Goal: Transaction & Acquisition: Purchase product/service

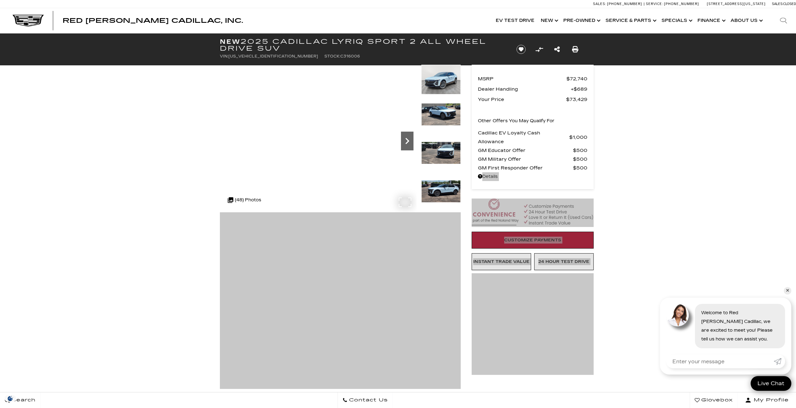
click at [407, 144] on icon "Next" at bounding box center [407, 141] width 13 height 13
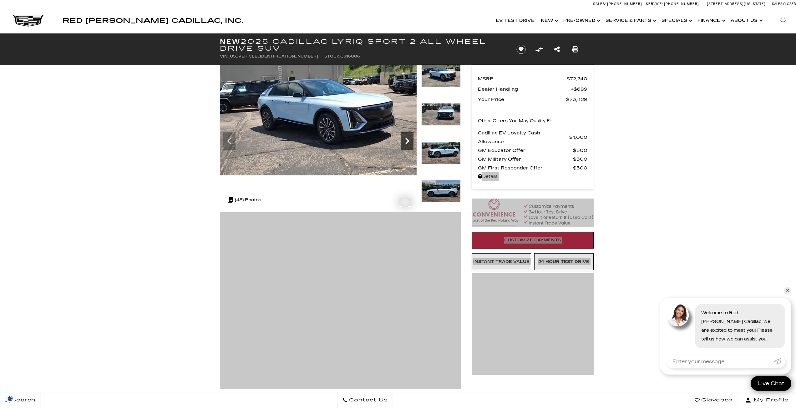
click at [407, 144] on icon "Next" at bounding box center [407, 141] width 13 height 13
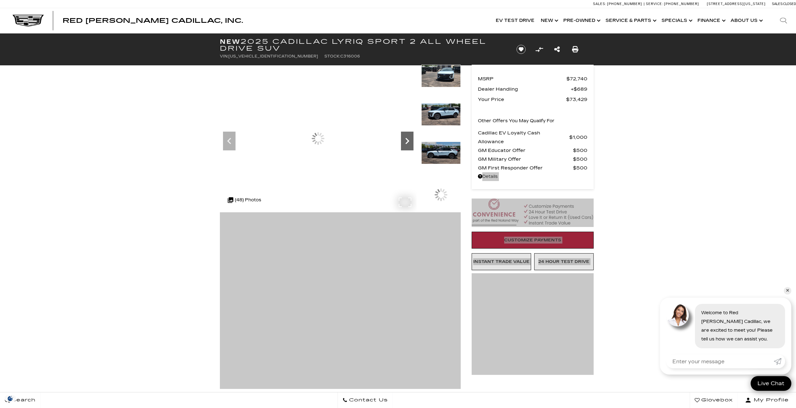
click at [407, 144] on icon "Next" at bounding box center [407, 141] width 13 height 13
click at [407, 143] on icon "Next" at bounding box center [407, 141] width 13 height 13
click at [407, 143] on icon "Next" at bounding box center [408, 141] width 4 height 6
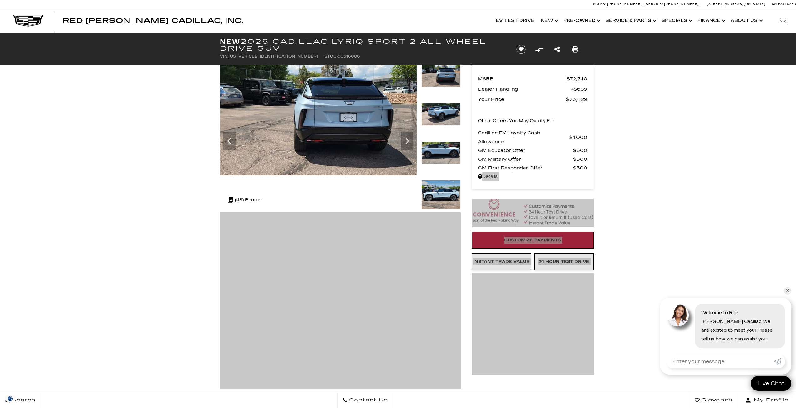
click at [444, 191] on img at bounding box center [441, 195] width 39 height 30
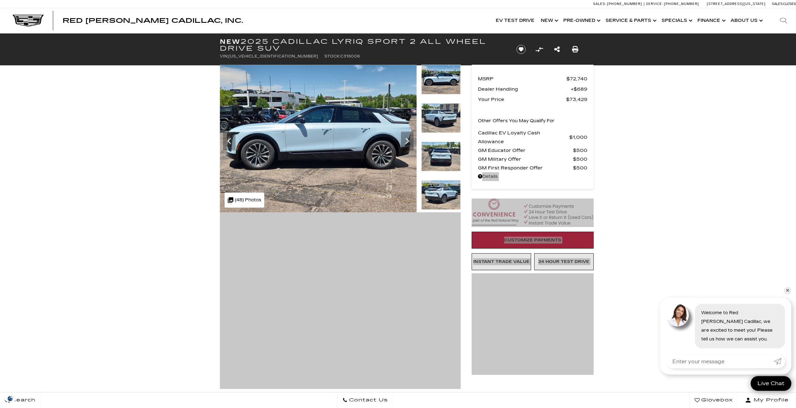
click at [447, 155] on img at bounding box center [441, 157] width 39 height 30
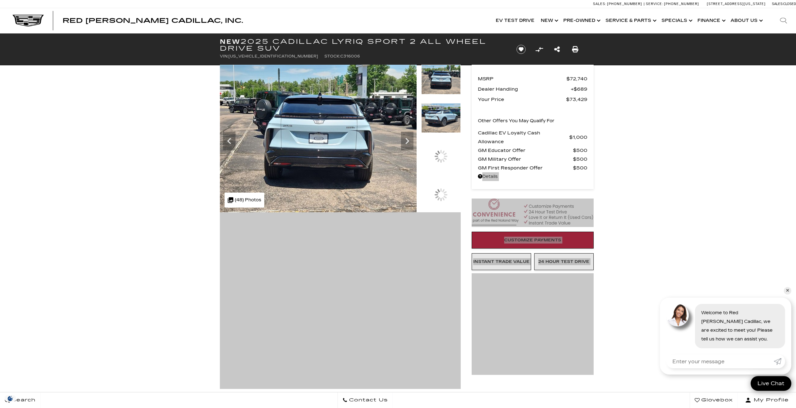
click at [455, 103] on div at bounding box center [441, 84] width 39 height 38
click at [449, 112] on img at bounding box center [441, 118] width 39 height 30
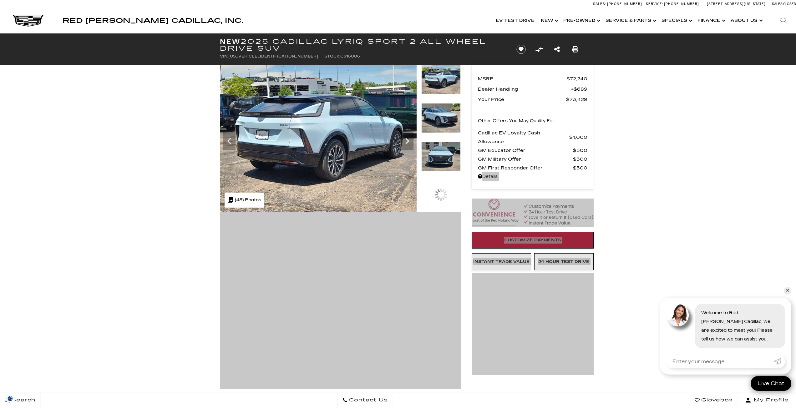
click at [446, 194] on div at bounding box center [441, 194] width 13 height 13
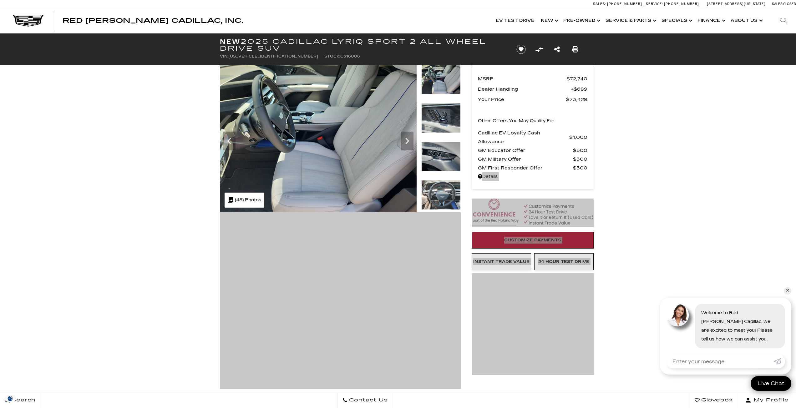
click at [443, 193] on img at bounding box center [441, 195] width 39 height 30
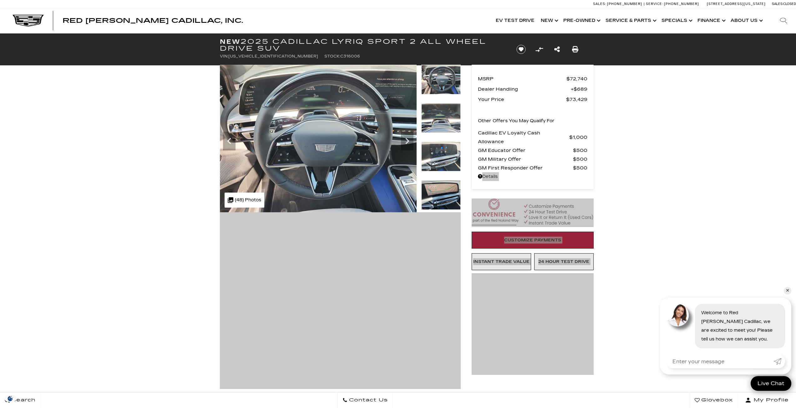
click at [451, 155] on img at bounding box center [441, 157] width 39 height 30
